Goal: Task Accomplishment & Management: Manage account settings

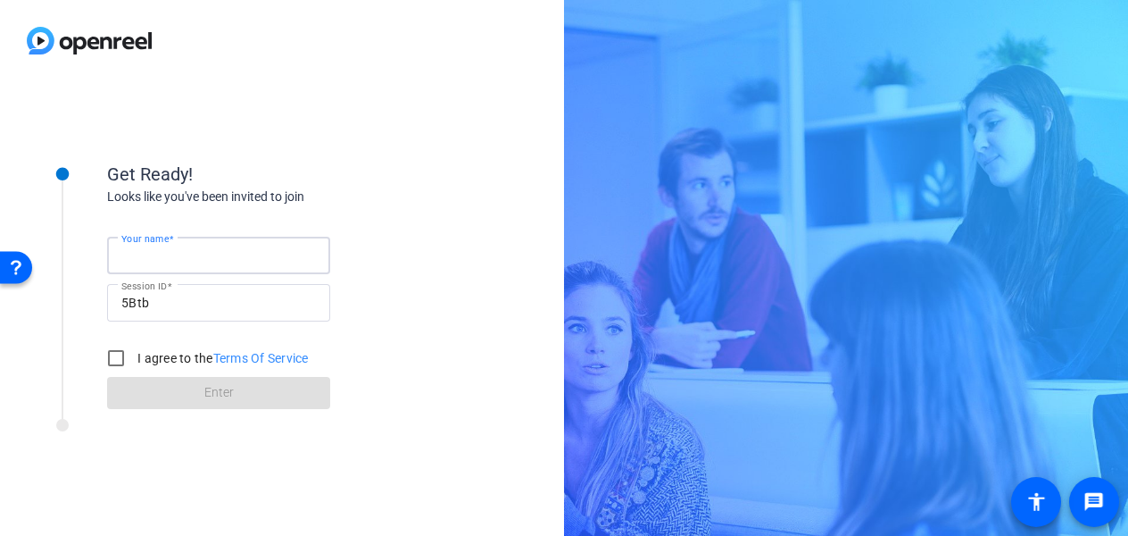
click at [263, 257] on input "Your name" at bounding box center [218, 255] width 195 height 21
type input "Tanya"
click at [120, 361] on input "I agree to the Terms Of Service" at bounding box center [116, 358] width 36 height 36
checkbox input "true"
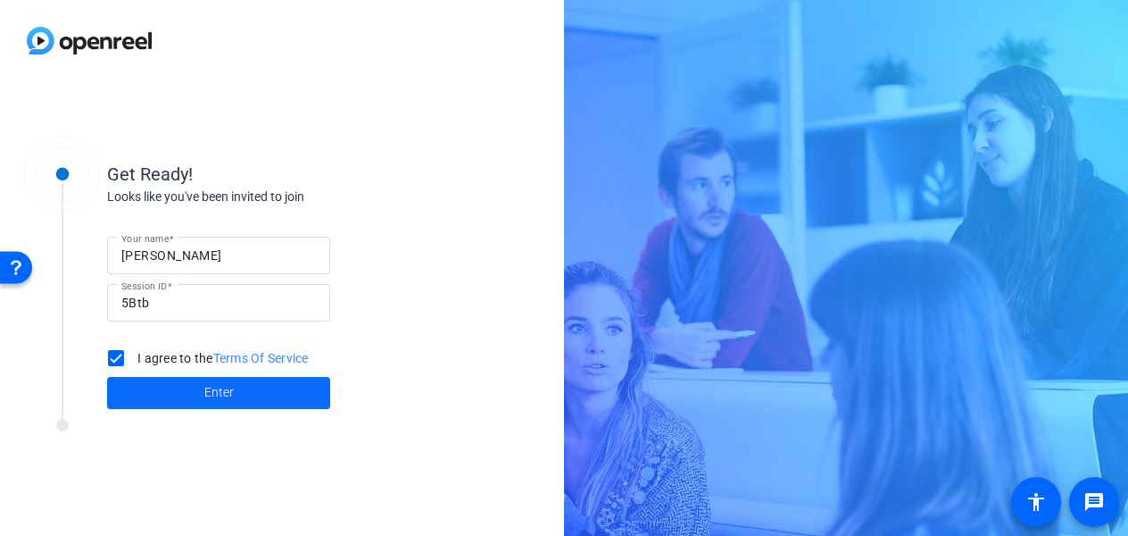
click at [217, 395] on span "Enter" at bounding box center [218, 392] width 29 height 19
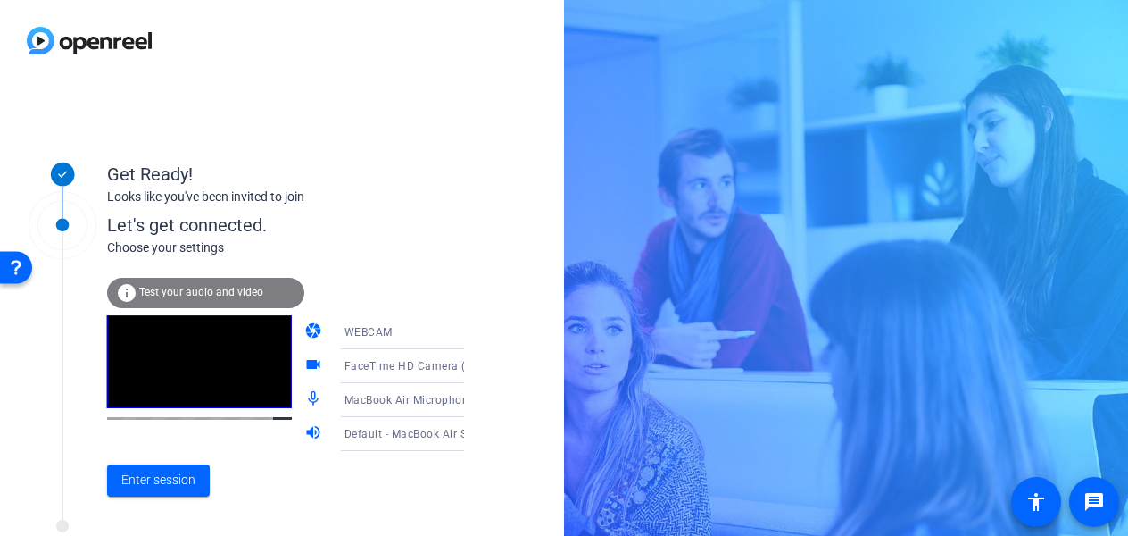
click at [410, 332] on div "WEBCAM" at bounding box center [412, 332] width 134 height 22
click at [407, 294] on div at bounding box center [564, 268] width 1128 height 536
click at [169, 480] on span "Enter session" at bounding box center [158, 479] width 74 height 19
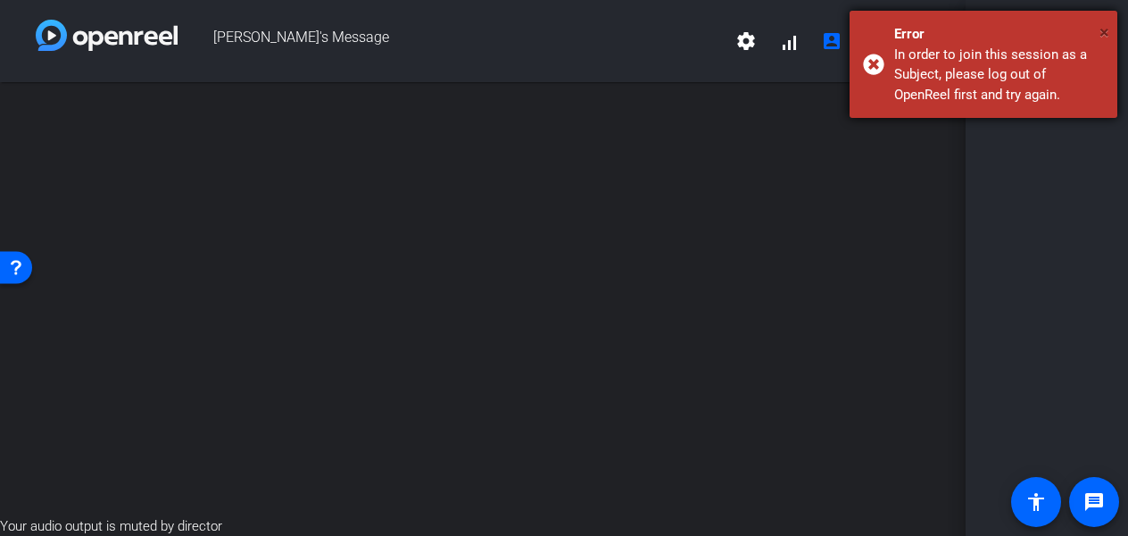
click at [1107, 29] on span "×" at bounding box center [1105, 31] width 10 height 21
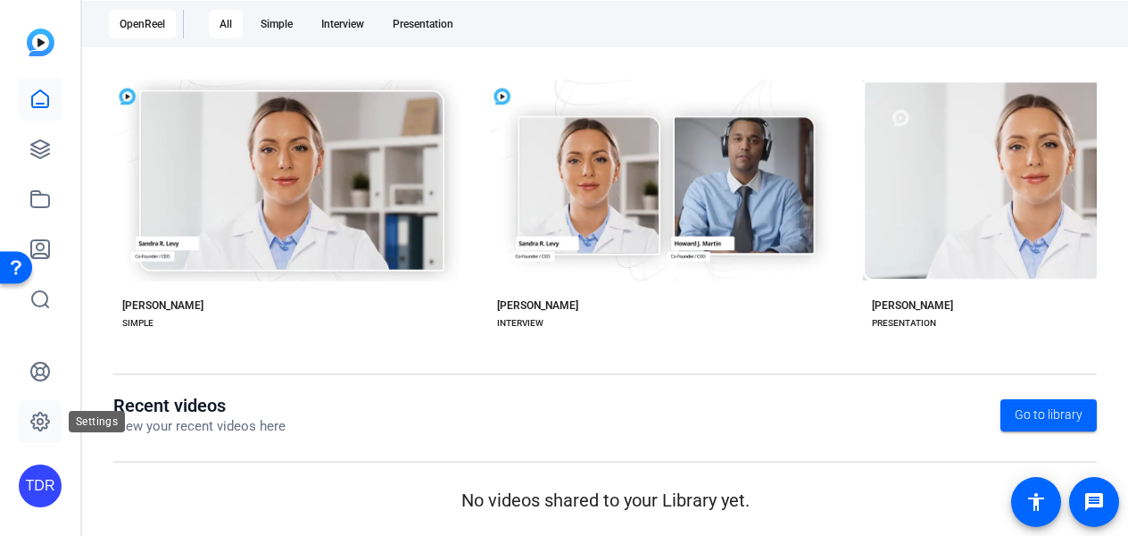
click at [42, 420] on icon at bounding box center [39, 421] width 5 height 5
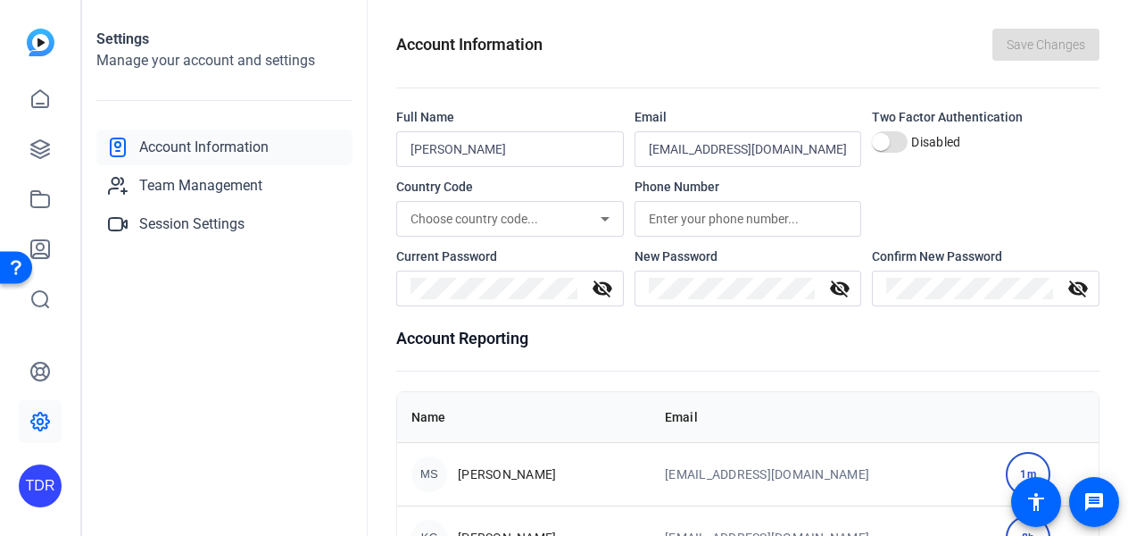
click at [46, 484] on div "TDR" at bounding box center [40, 485] width 43 height 43
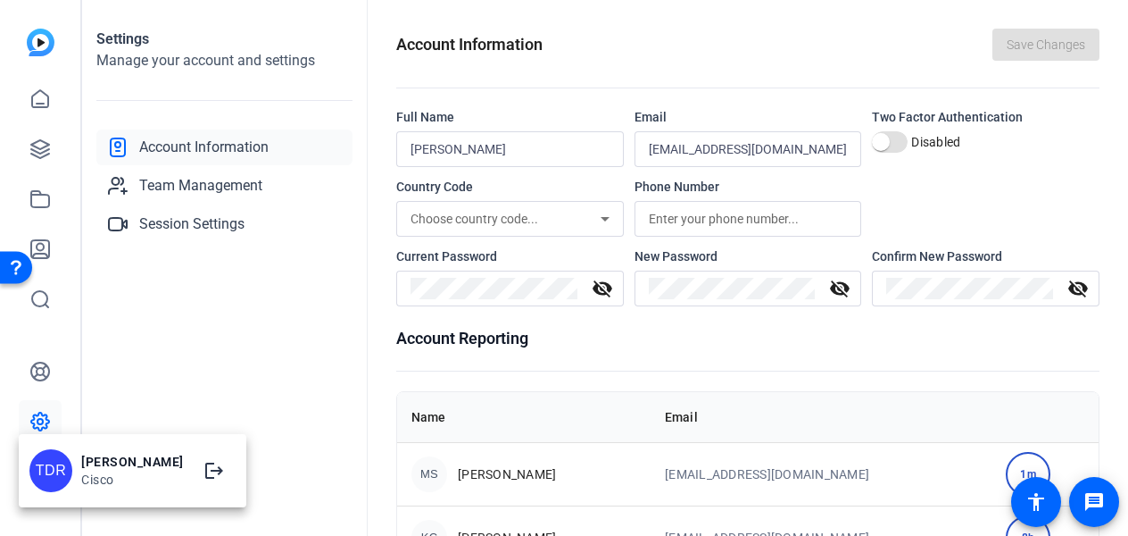
click at [37, 48] on div at bounding box center [564, 268] width 1128 height 536
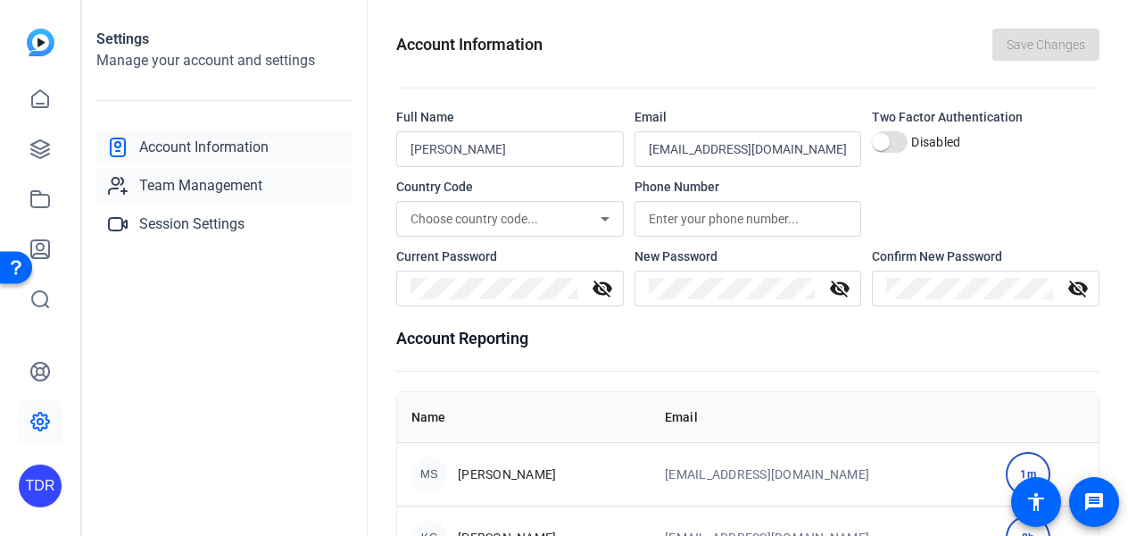
click at [245, 187] on span "Team Management" at bounding box center [200, 185] width 123 height 21
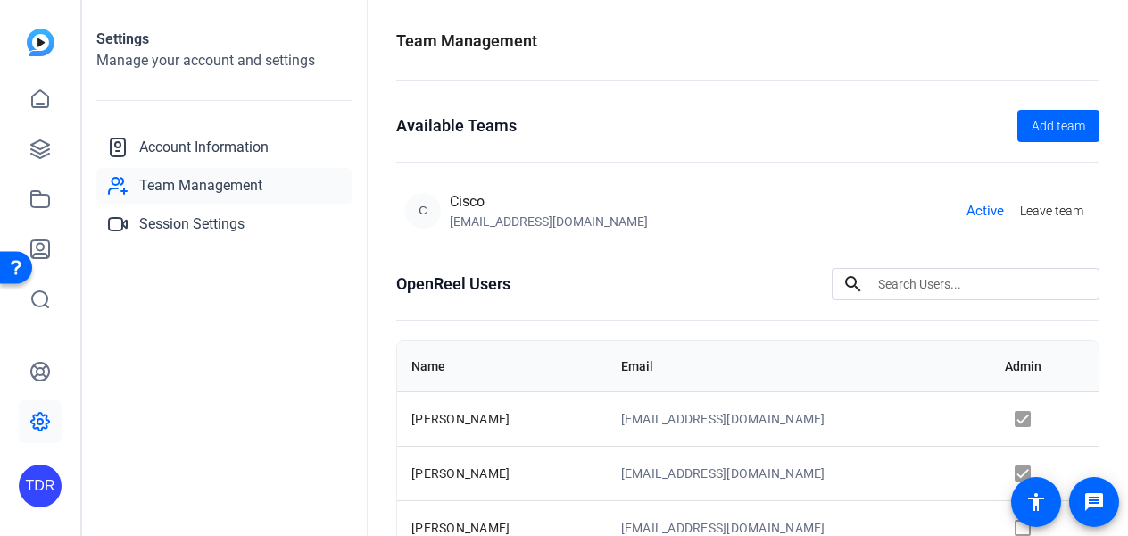
scroll to position [179, 0]
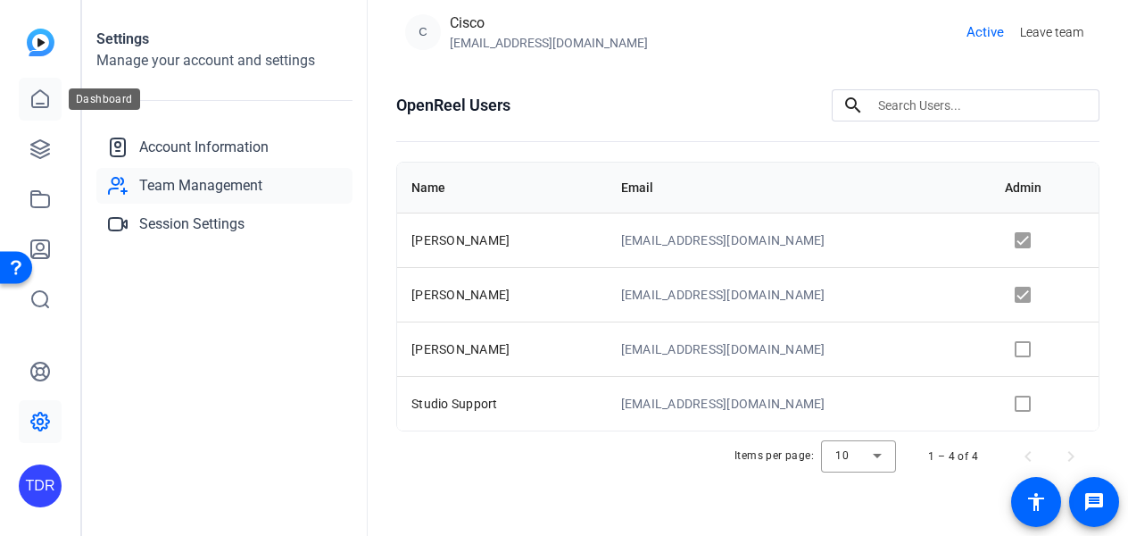
click at [34, 103] on icon at bounding box center [39, 98] width 21 height 21
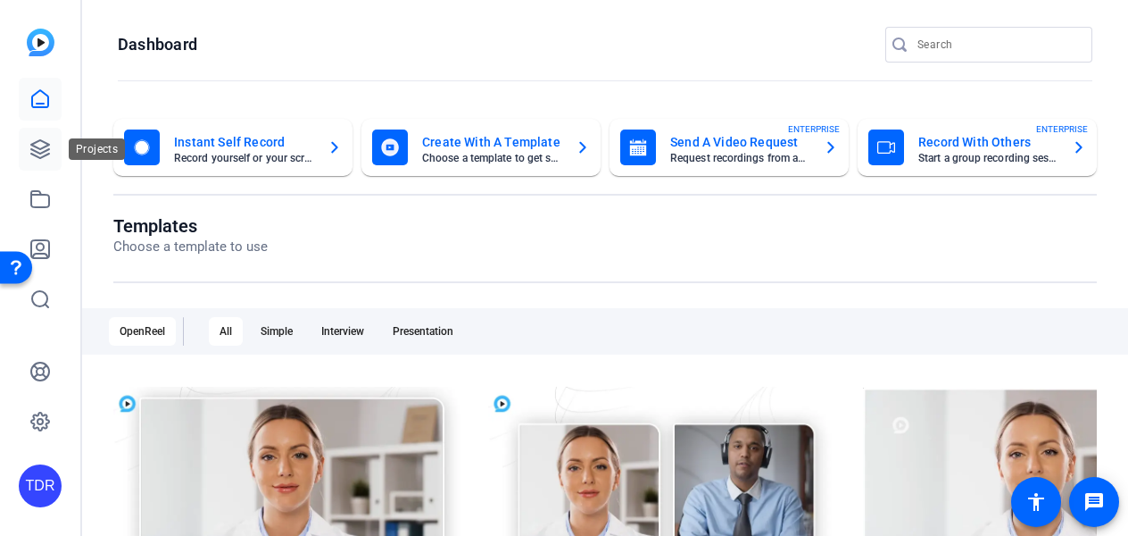
click at [40, 146] on icon at bounding box center [39, 148] width 21 height 21
